Goal: Obtain resource: Download file/media

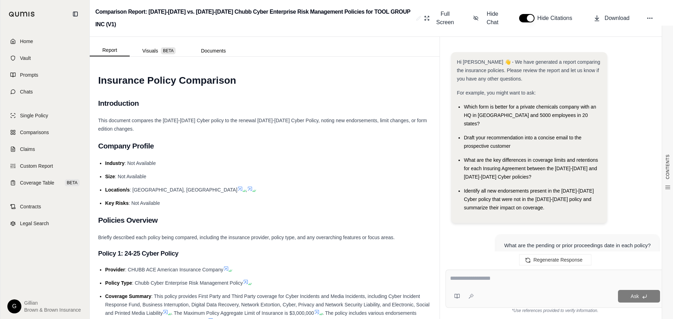
scroll to position [628, 0]
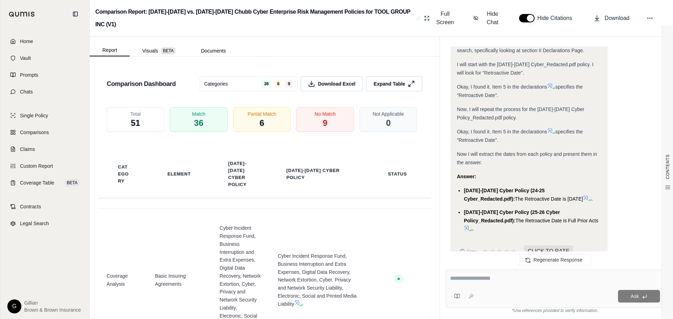
click at [458, 277] on textarea at bounding box center [555, 278] width 210 height 8
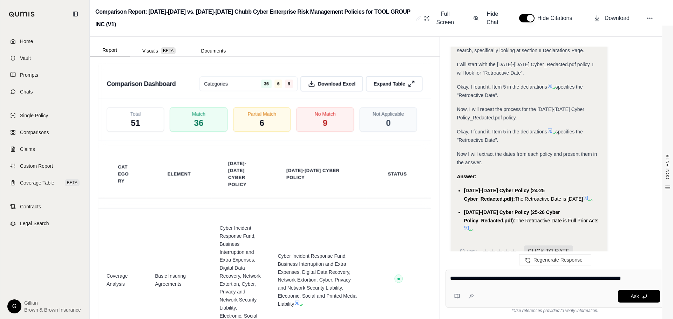
type textarea "**********"
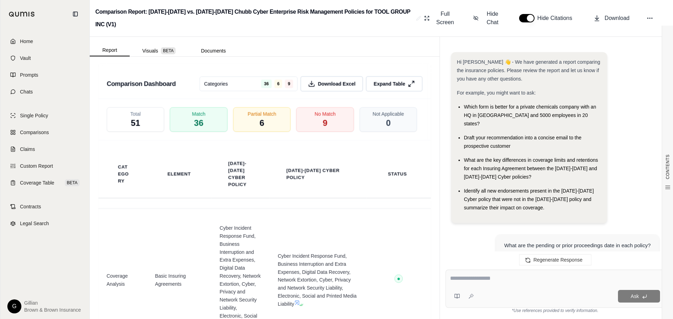
scroll to position [1925, 0]
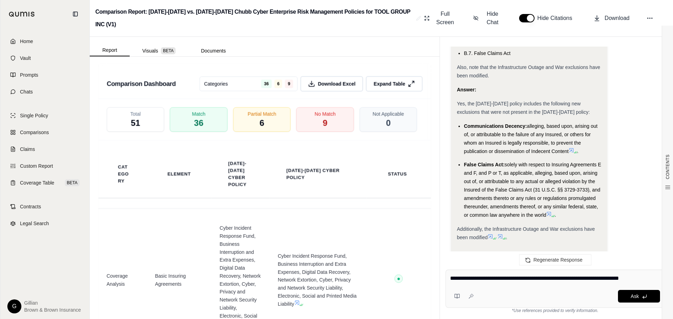
type textarea "**********"
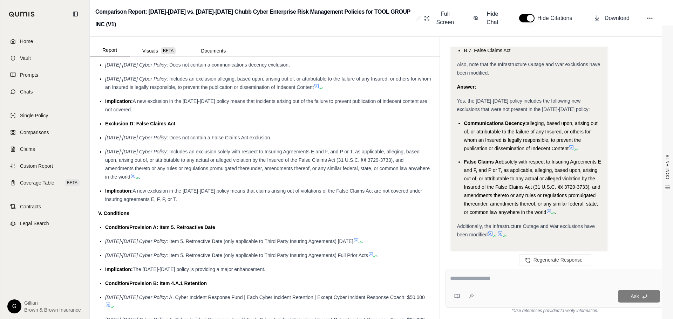
scroll to position [1331, 0]
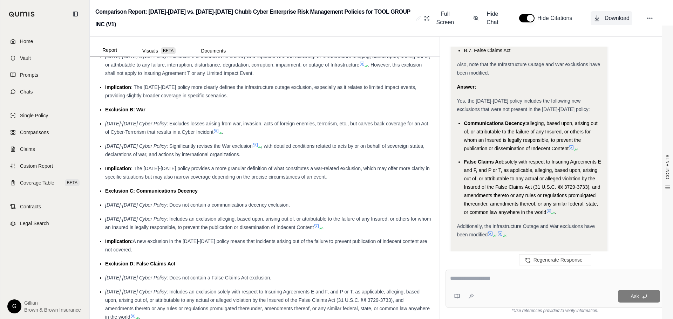
click at [604, 22] on button "Download" at bounding box center [611, 18] width 42 height 14
click at [649, 16] on icon at bounding box center [649, 18] width 7 height 7
drag, startPoint x: 422, startPoint y: 65, endPoint x: 366, endPoint y: 31, distance: 65.1
click at [421, 65] on span ". However, this exclusion shall not apply to Insuring Agreement T or any Limite…" at bounding box center [263, 69] width 316 height 14
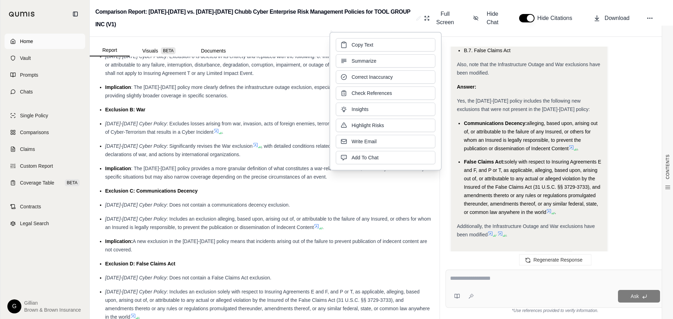
click at [40, 40] on link "Home" at bounding box center [45, 41] width 81 height 15
